Goal: Task Accomplishment & Management: Use online tool/utility

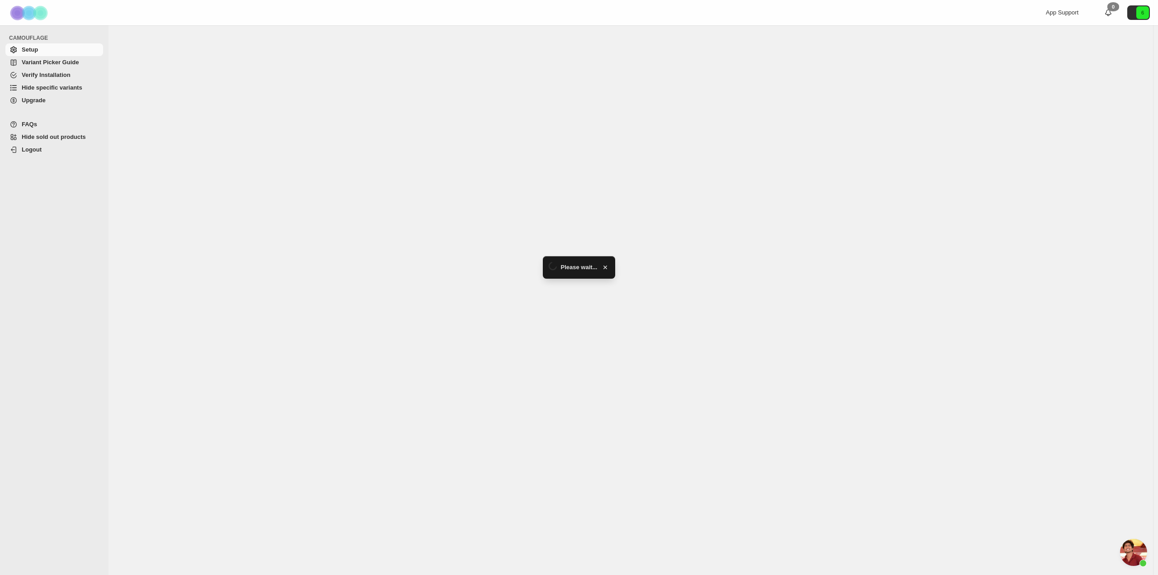
scroll to position [860, 0]
select select "******"
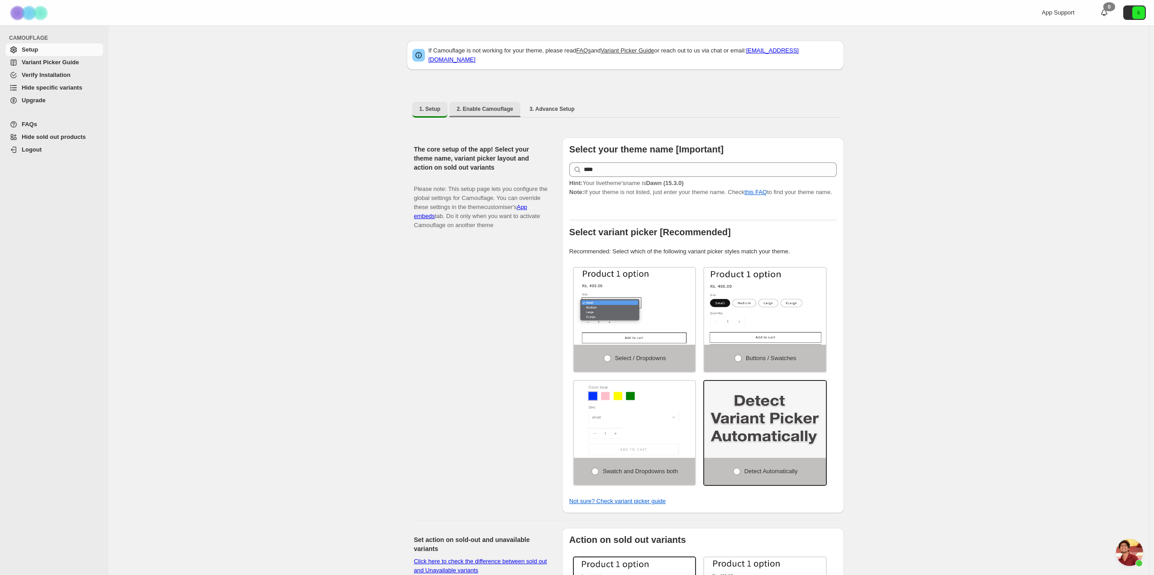
click at [475, 107] on span "2. Enable Camouflage" at bounding box center [484, 108] width 57 height 7
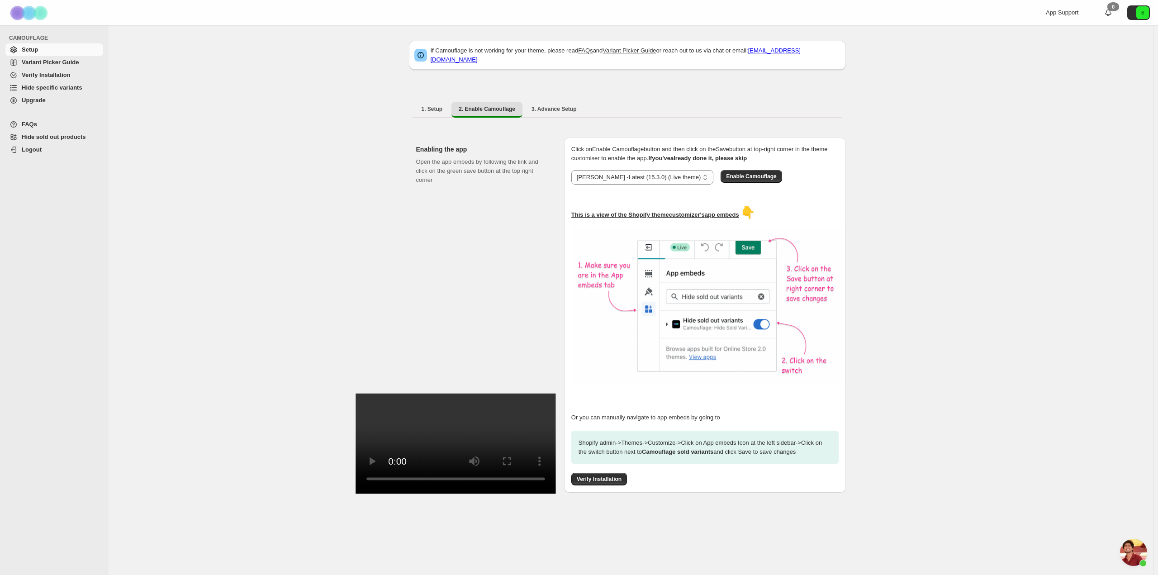
click at [46, 84] on span "Hide specific variants" at bounding box center [62, 87] width 80 height 9
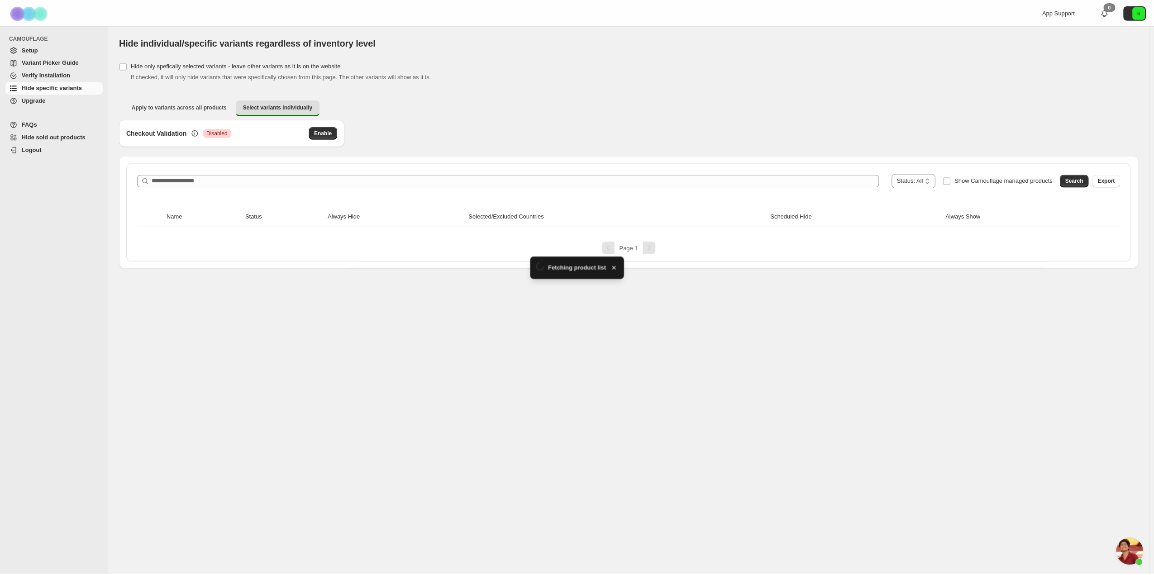
scroll to position [860, 0]
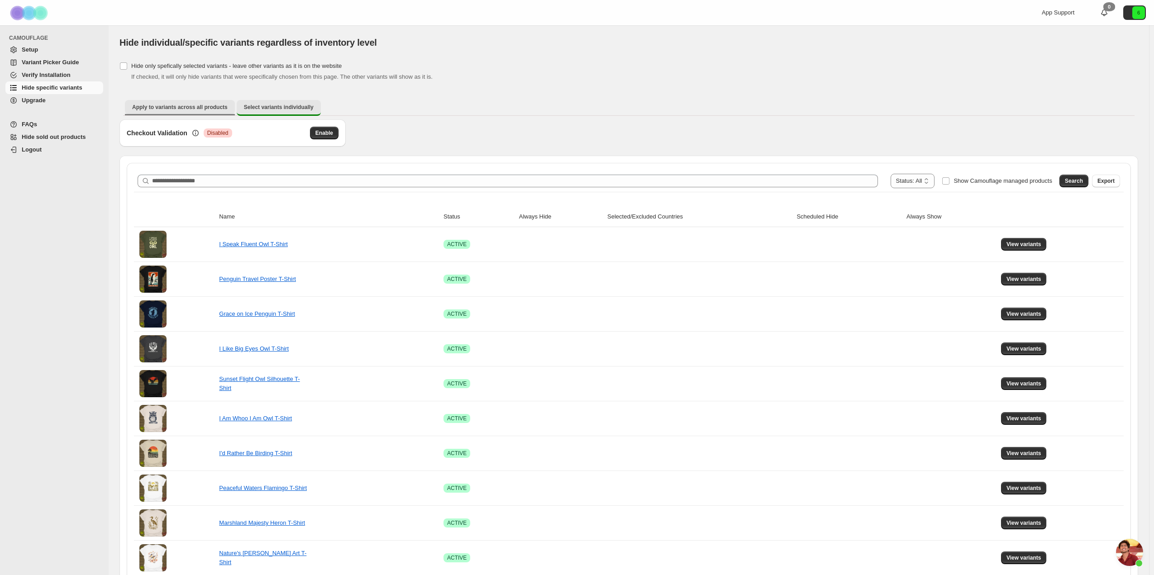
click at [188, 110] on span "Apply to variants across all products" at bounding box center [179, 107] width 95 height 7
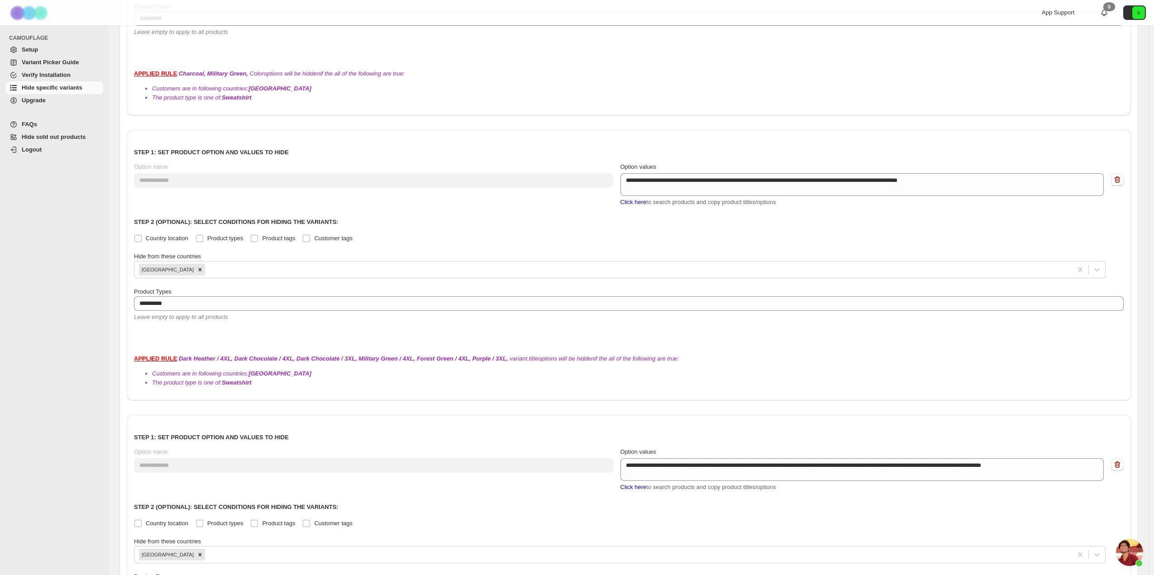
scroll to position [2330, 0]
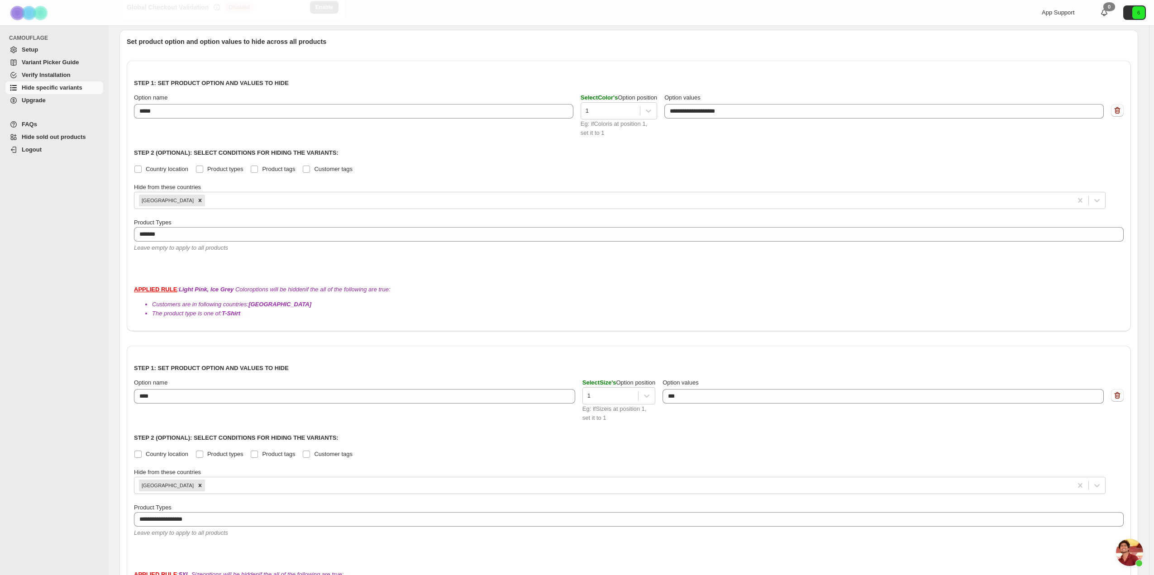
scroll to position [0, 0]
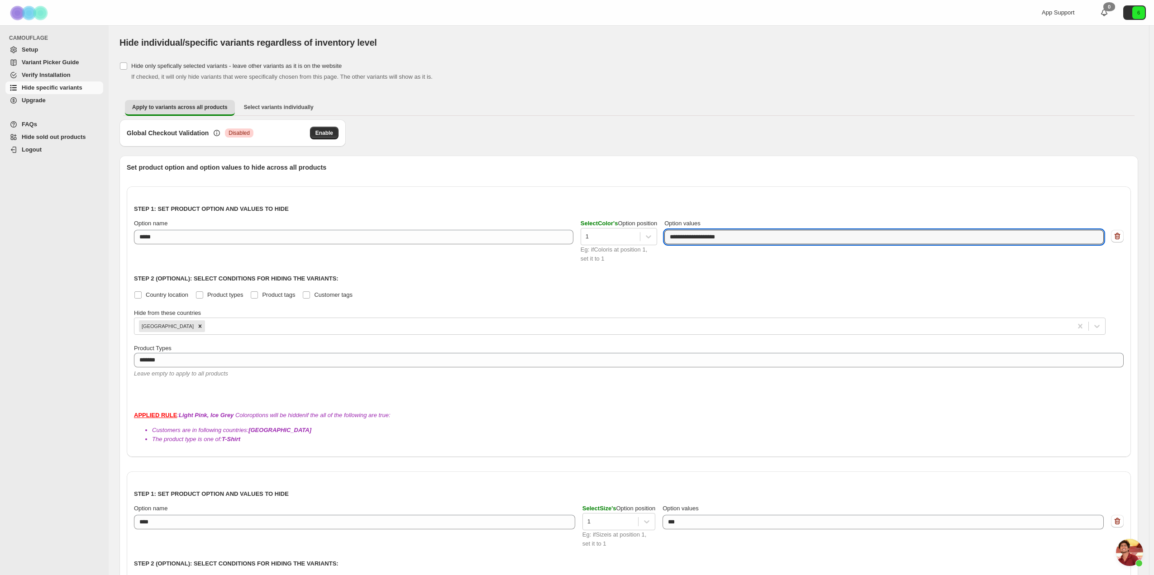
drag, startPoint x: 736, startPoint y: 238, endPoint x: 665, endPoint y: 241, distance: 71.1
click at [665, 241] on div "**********" at bounding box center [628, 241] width 989 height 44
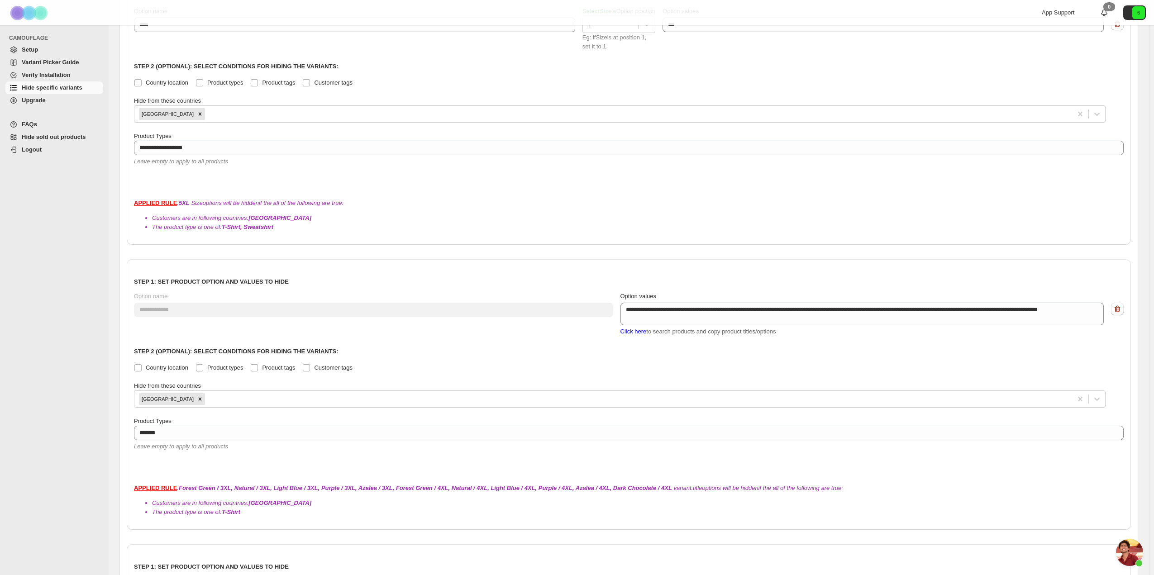
scroll to position [498, 0]
